Goal: Information Seeking & Learning: Check status

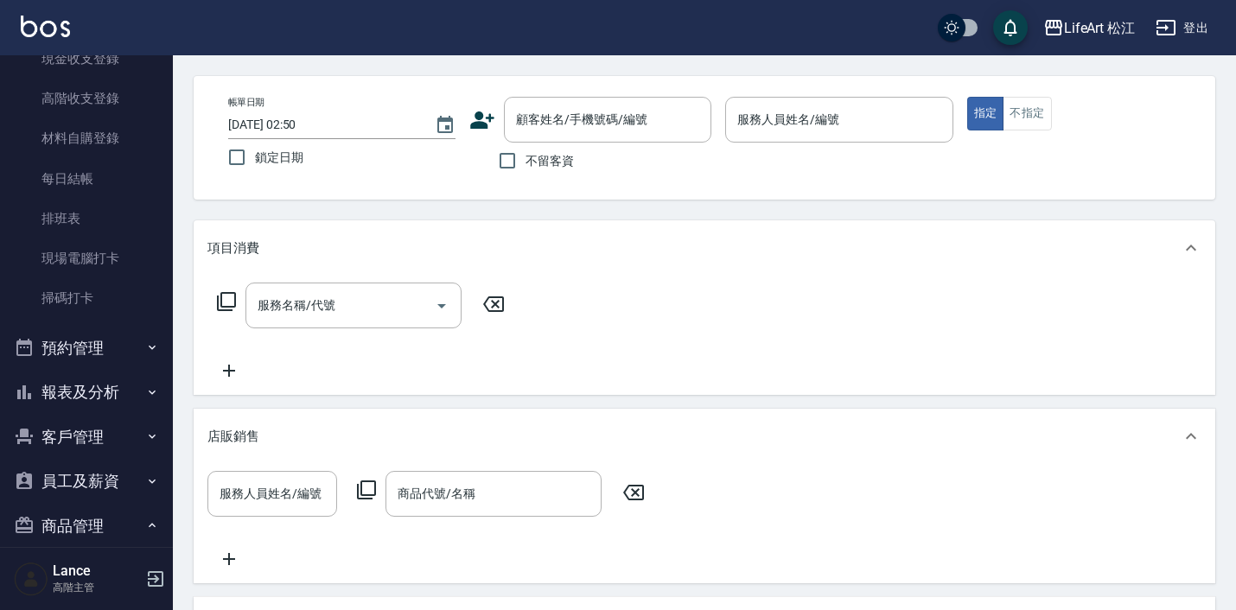
scroll to position [276, 0]
click at [79, 388] on button "報表及分析" at bounding box center [86, 391] width 159 height 45
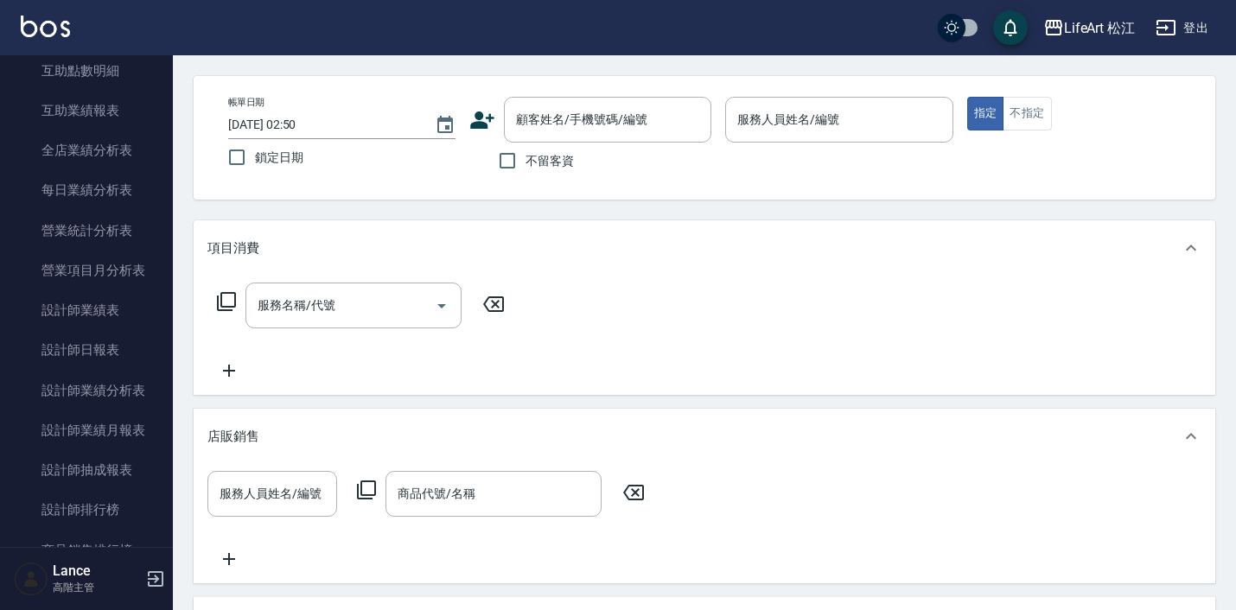
scroll to position [964, 0]
click at [111, 305] on link "設計師業績表" at bounding box center [86, 311] width 159 height 40
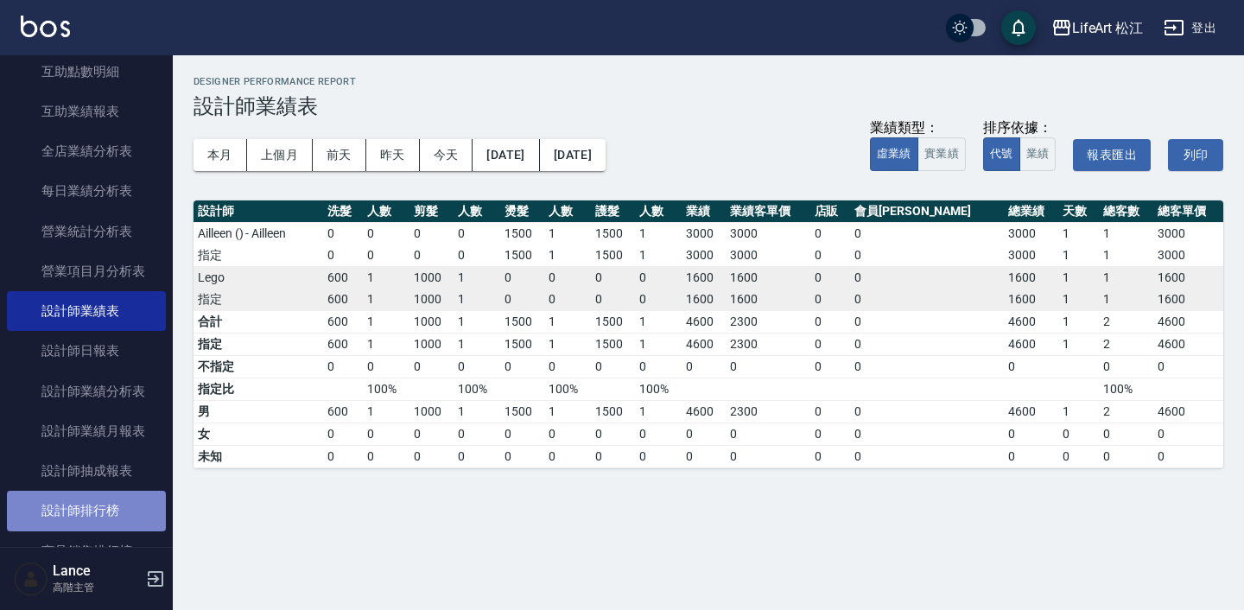
click at [127, 497] on link "設計師排行榜" at bounding box center [86, 511] width 159 height 40
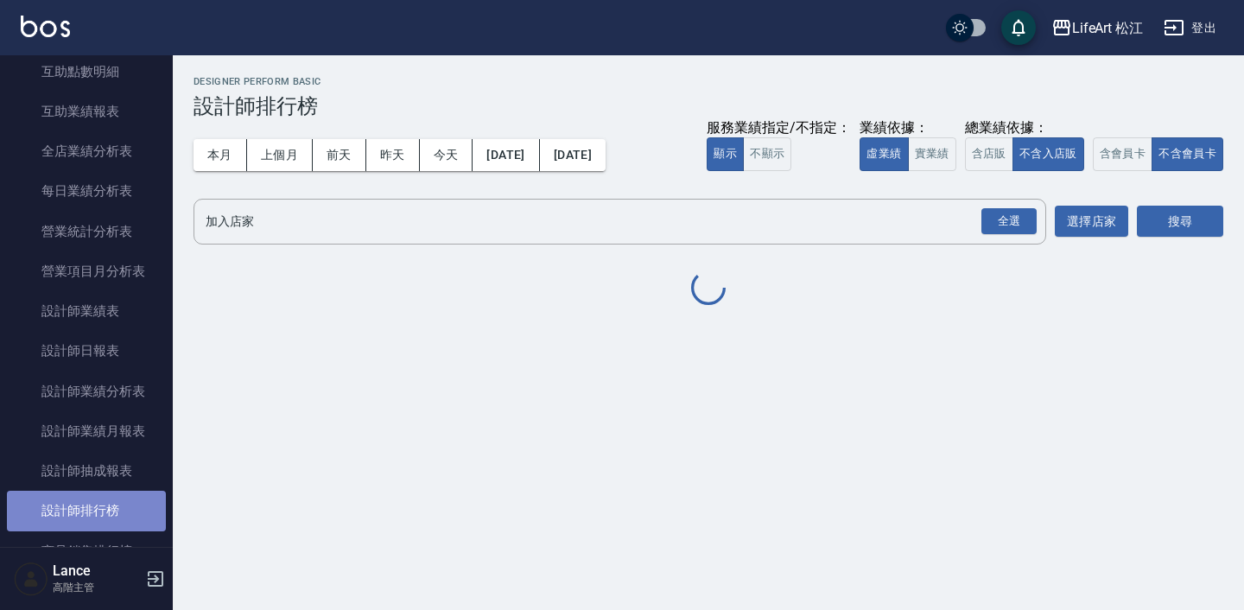
click at [127, 497] on link "設計師排行榜" at bounding box center [86, 511] width 159 height 40
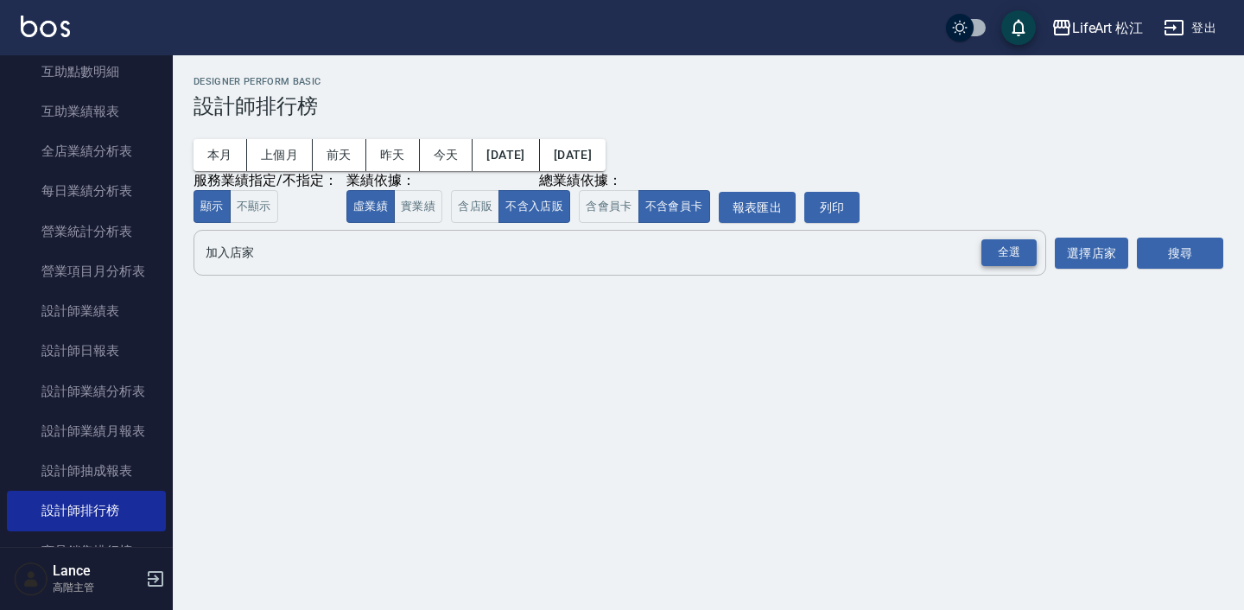
click at [995, 260] on div "全選" at bounding box center [1009, 252] width 55 height 27
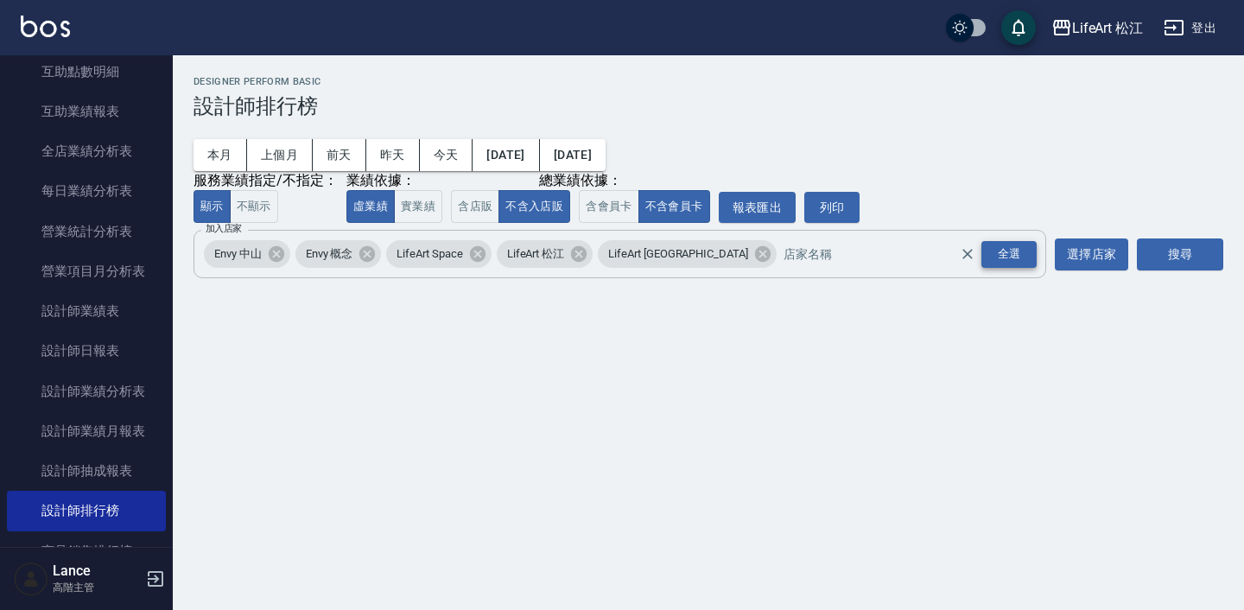
click at [995, 260] on div "全選" at bounding box center [1009, 254] width 55 height 27
click at [754, 258] on icon at bounding box center [763, 254] width 19 height 19
click at [587, 258] on icon at bounding box center [579, 254] width 16 height 16
click at [477, 254] on icon at bounding box center [478, 254] width 16 height 16
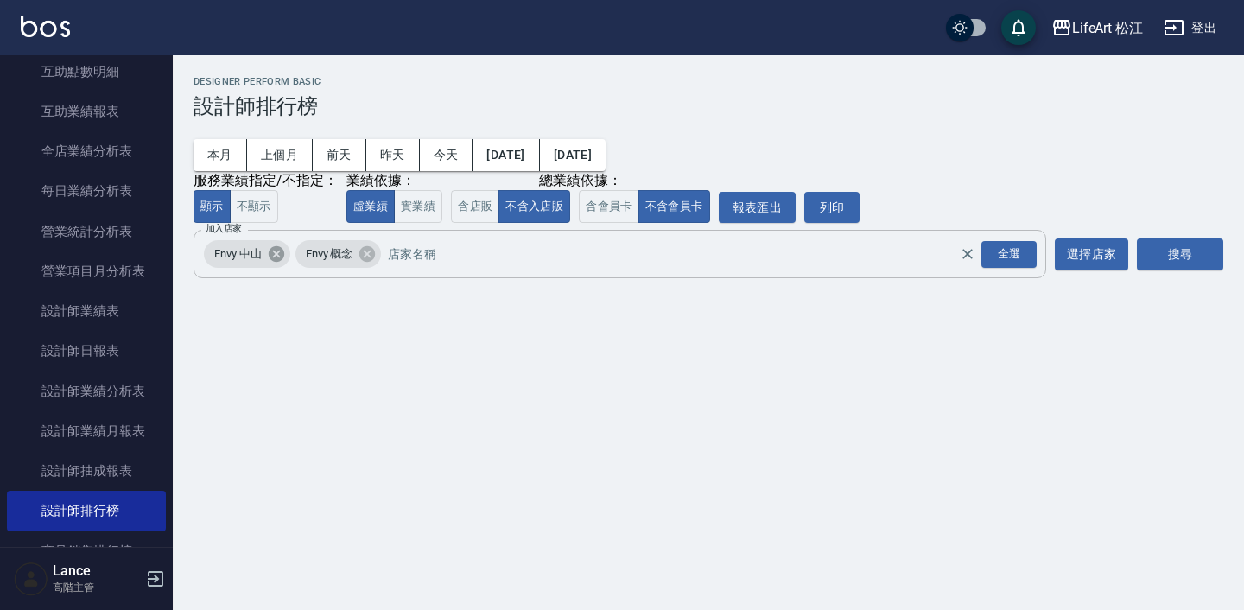
click at [271, 260] on icon at bounding box center [276, 254] width 19 height 19
click at [1203, 250] on button "搜尋" at bounding box center [1180, 255] width 86 height 32
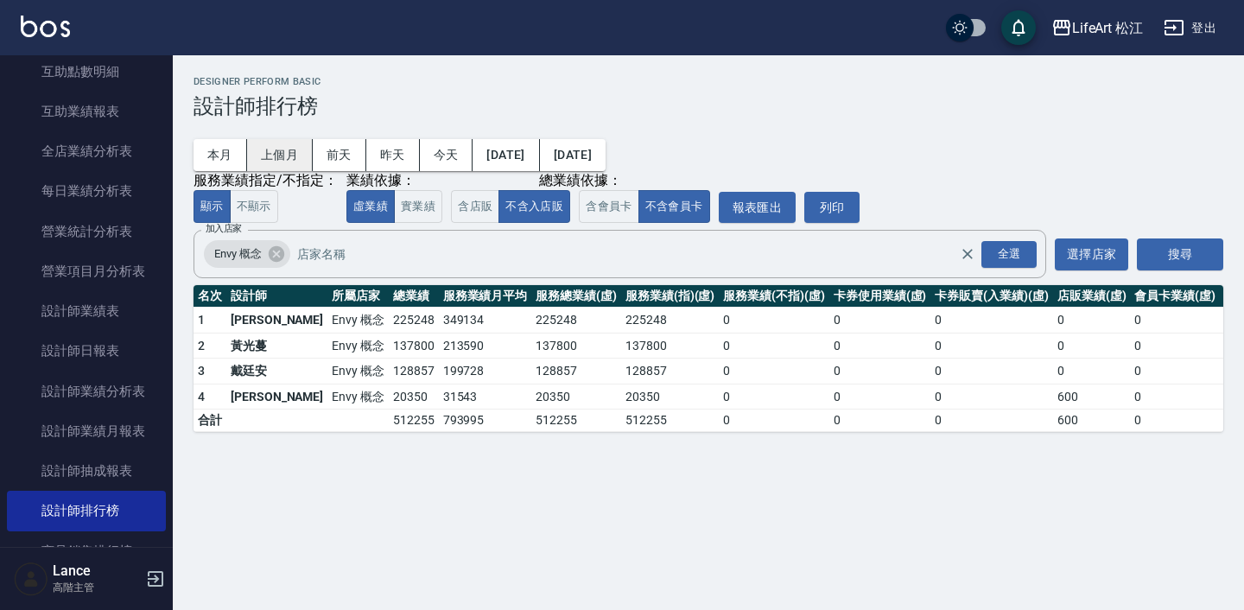
click at [286, 156] on button "上個月" at bounding box center [280, 155] width 66 height 32
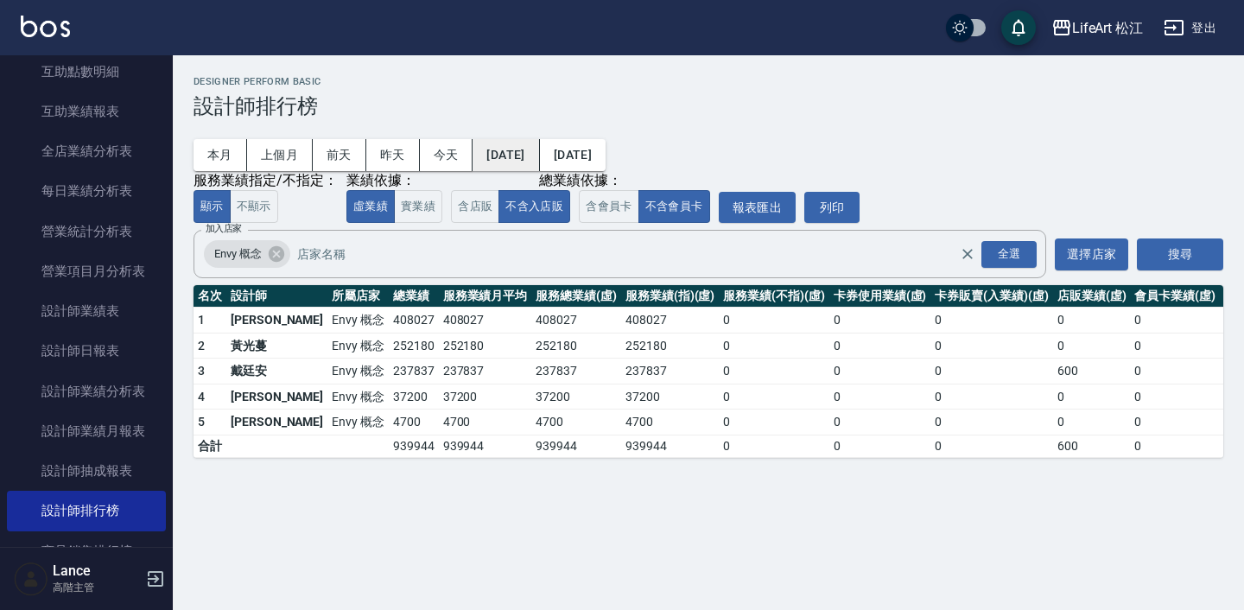
click at [521, 162] on button "[DATE]" at bounding box center [506, 155] width 67 height 32
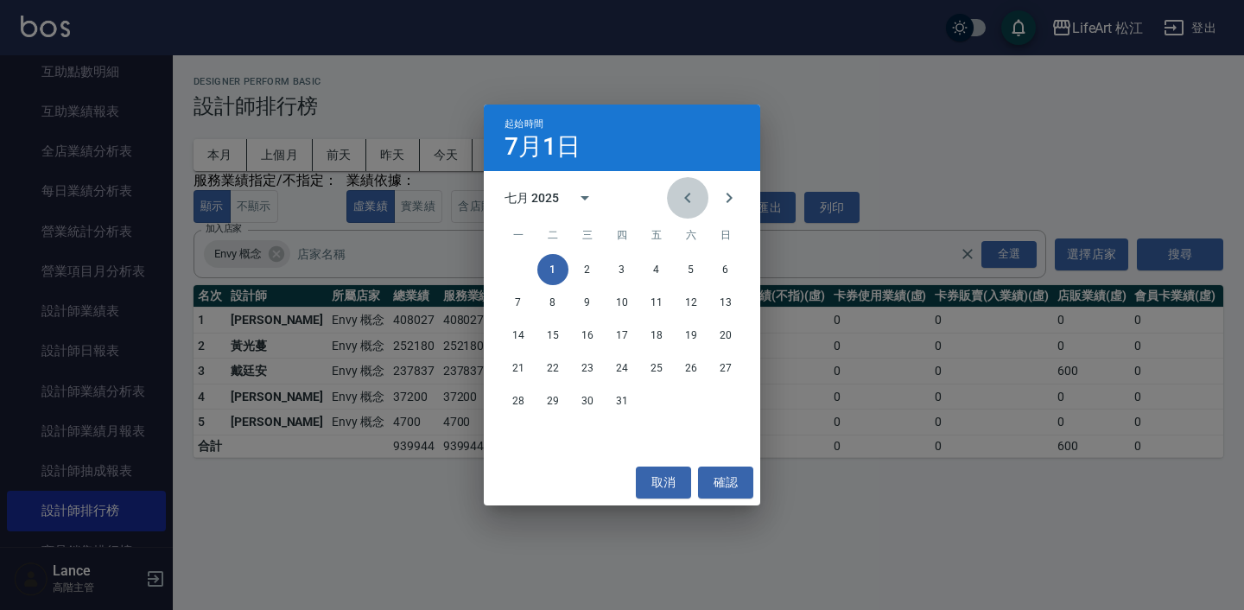
click at [690, 198] on icon "Previous month" at bounding box center [688, 198] width 21 height 21
click at [721, 271] on button "1" at bounding box center [725, 269] width 31 height 31
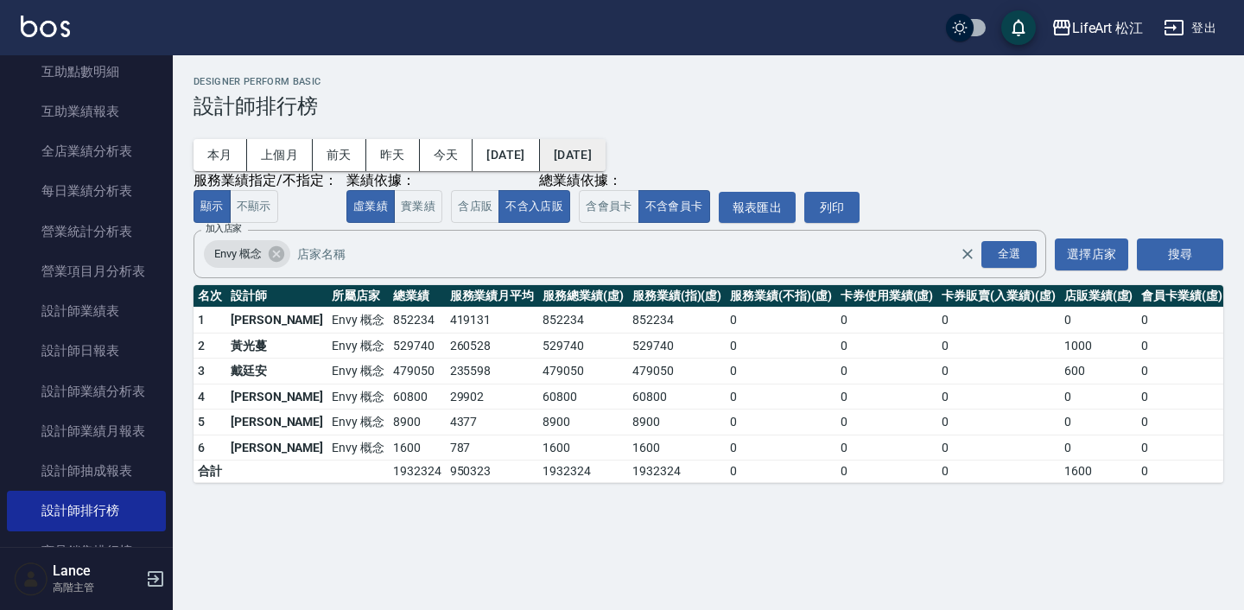
click at [606, 155] on button "[DATE]" at bounding box center [573, 155] width 66 height 32
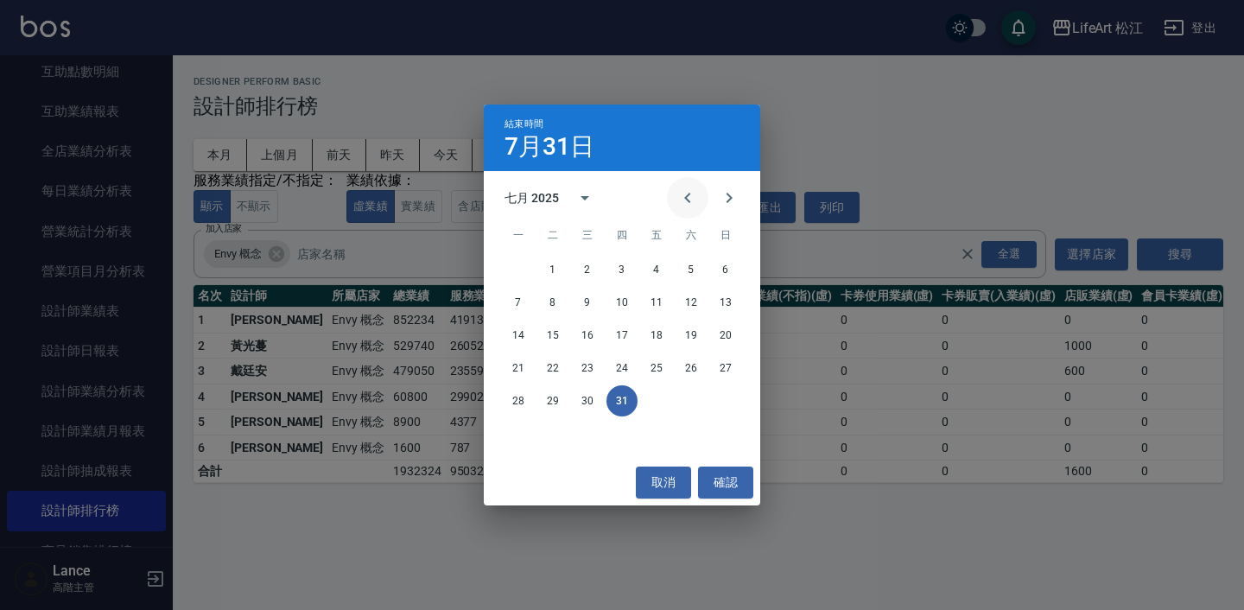
click at [686, 199] on icon "Previous month" at bounding box center [687, 198] width 6 height 10
click at [515, 431] on button "30" at bounding box center [518, 433] width 31 height 31
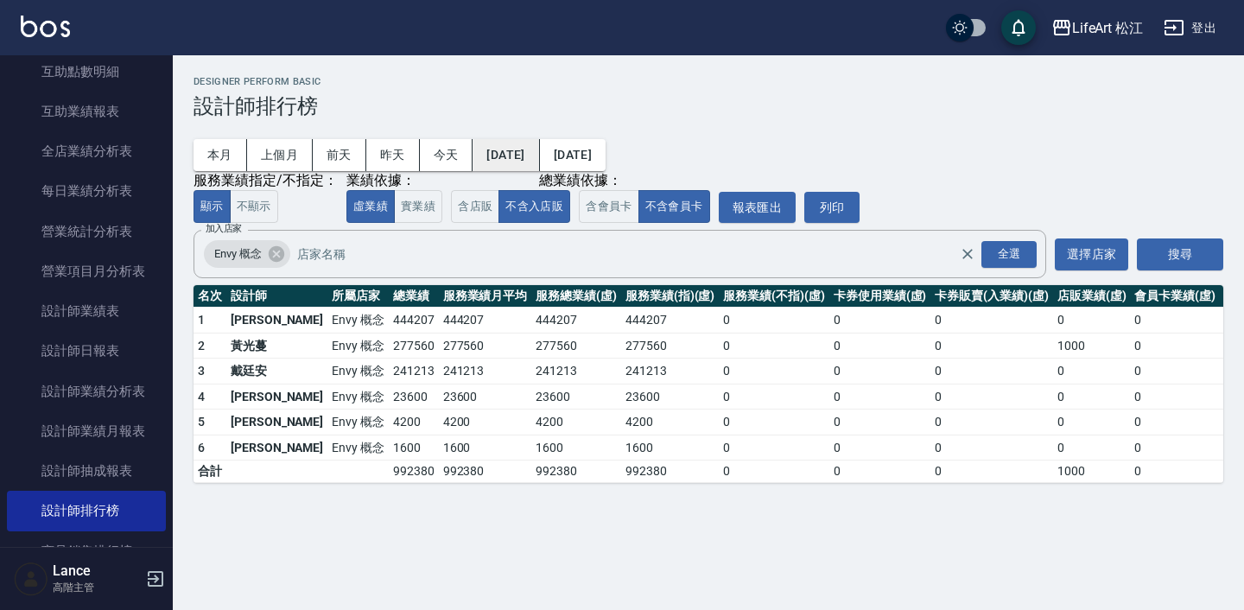
click at [539, 150] on button "[DATE]" at bounding box center [506, 155] width 67 height 32
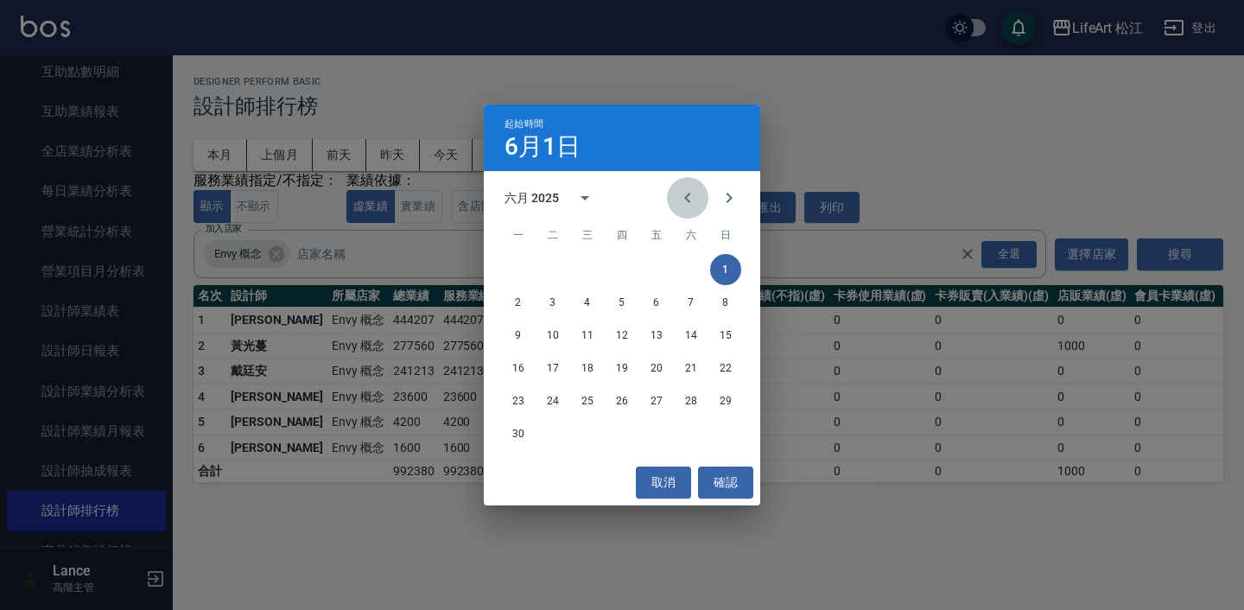
click at [688, 197] on icon "Previous month" at bounding box center [687, 198] width 6 height 10
click at [620, 273] on button "1" at bounding box center [622, 269] width 31 height 31
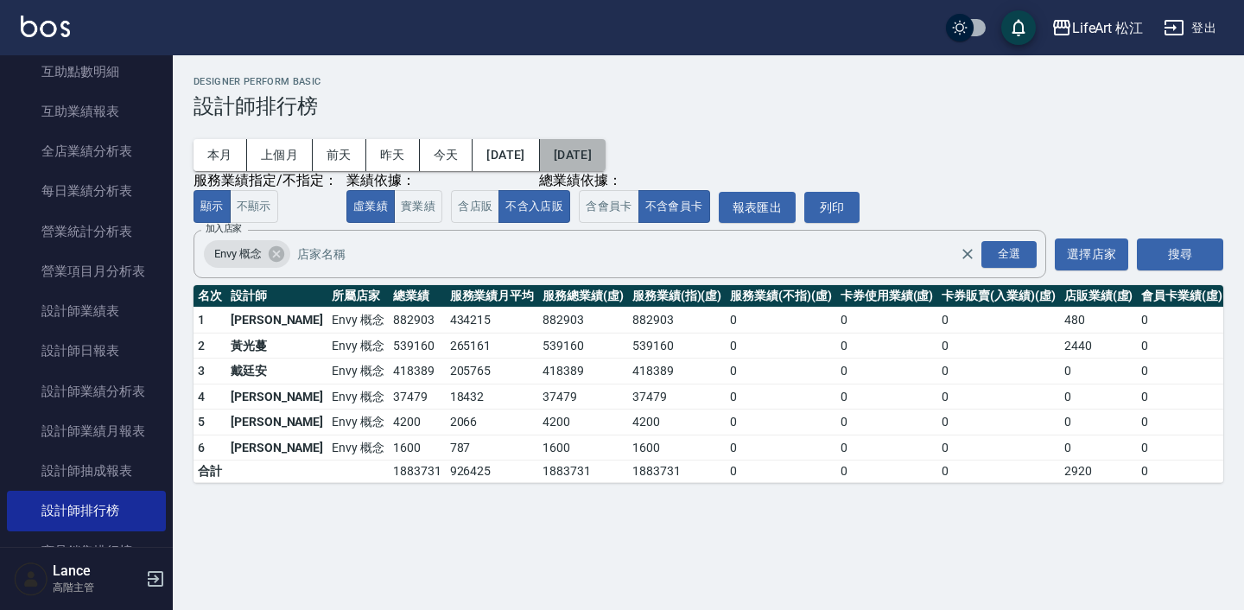
click at [606, 156] on button "[DATE]" at bounding box center [573, 155] width 66 height 32
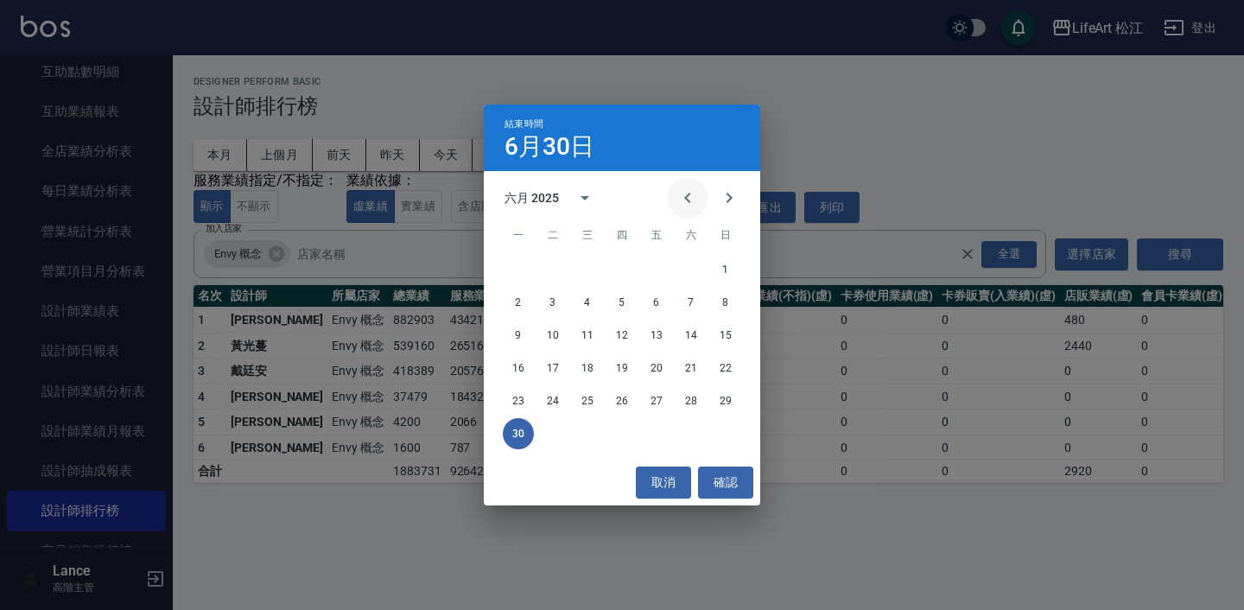
click at [690, 197] on icon "Previous month" at bounding box center [688, 198] width 21 height 21
click at [688, 399] on button "31" at bounding box center [691, 400] width 31 height 31
